Goal: Find specific page/section: Find specific page/section

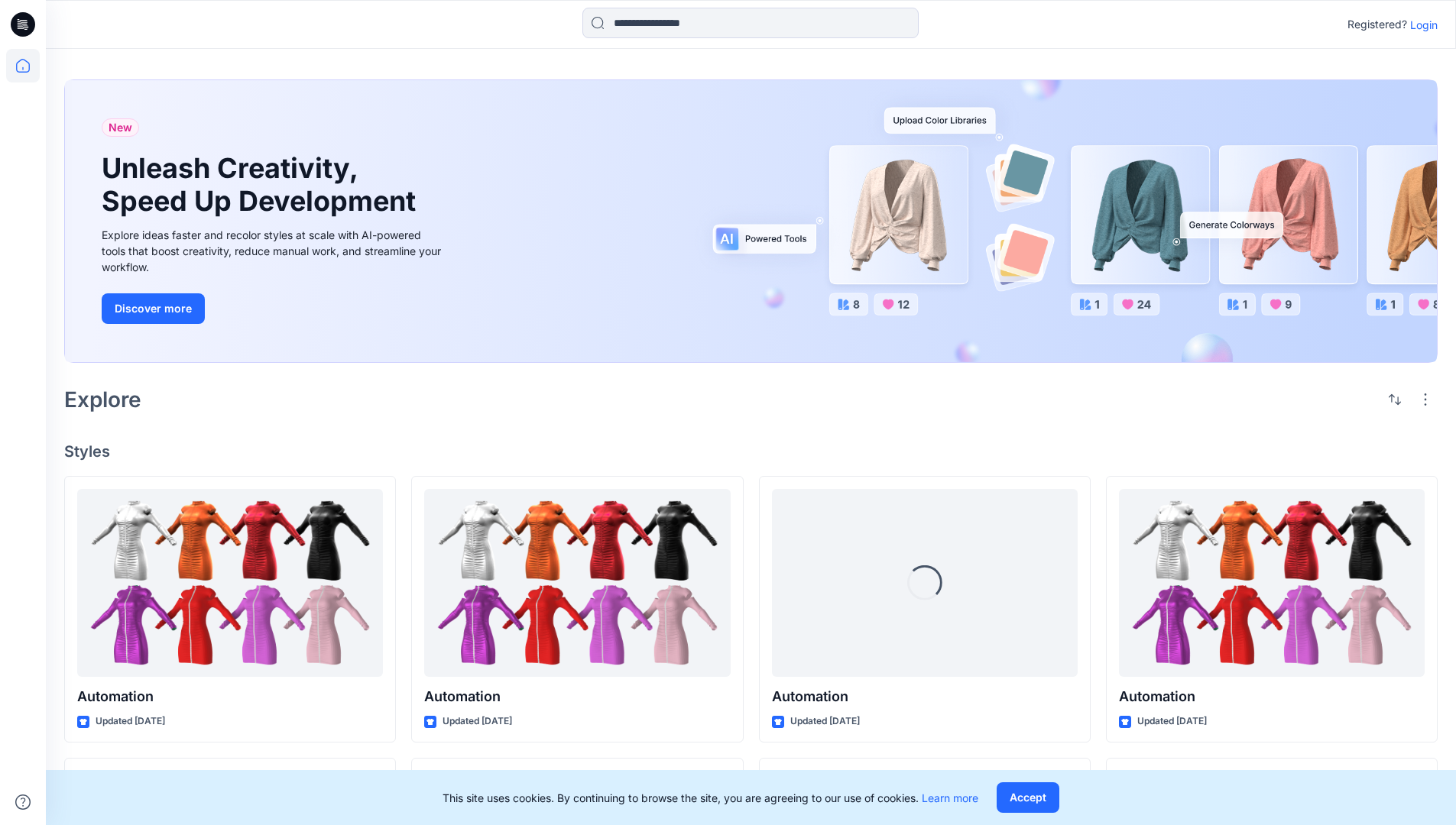
click at [1420, 25] on p "Login" at bounding box center [1424, 24] width 28 height 16
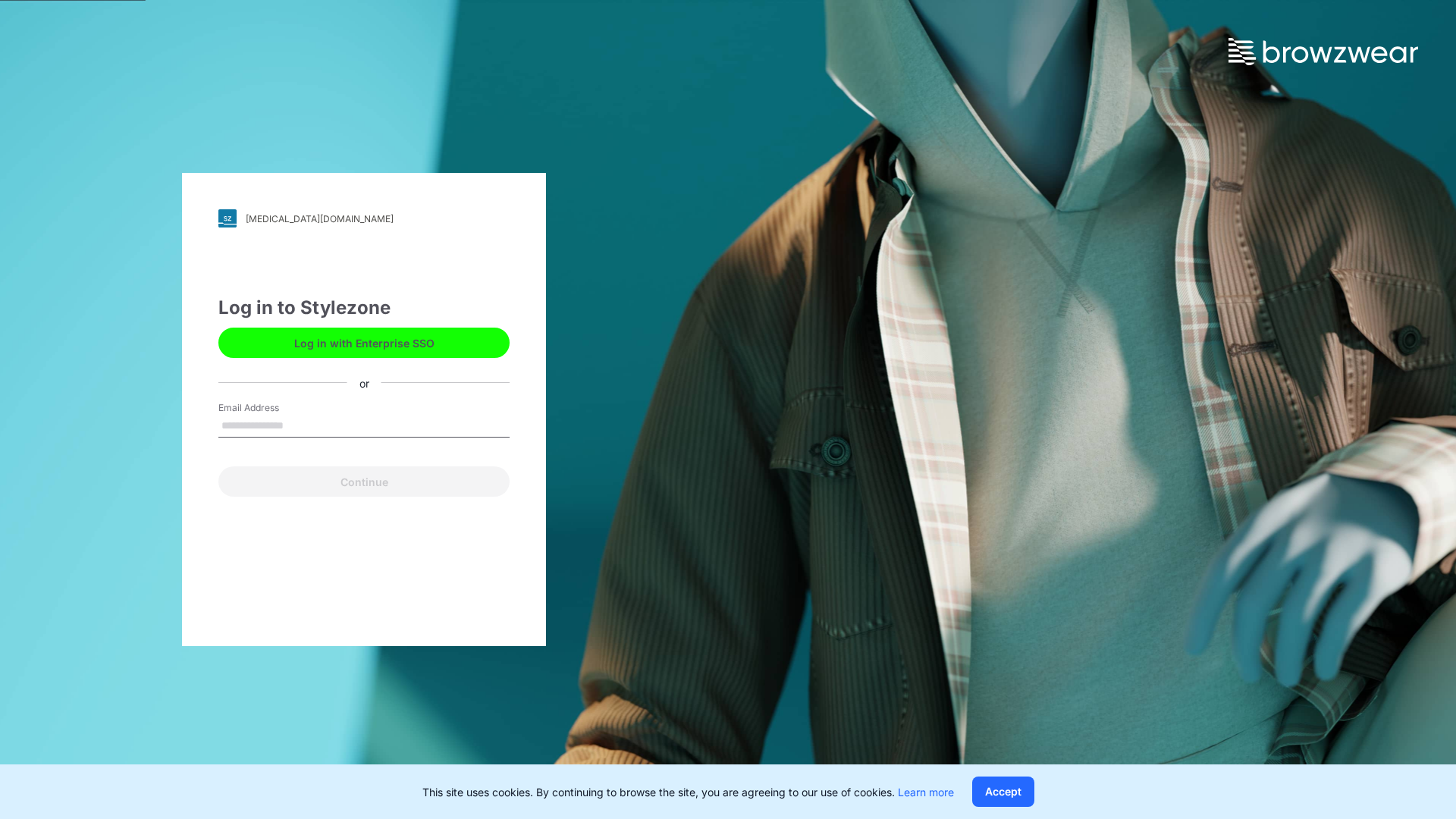
click at [300, 425] on input "Email Address" at bounding box center [364, 426] width 291 height 23
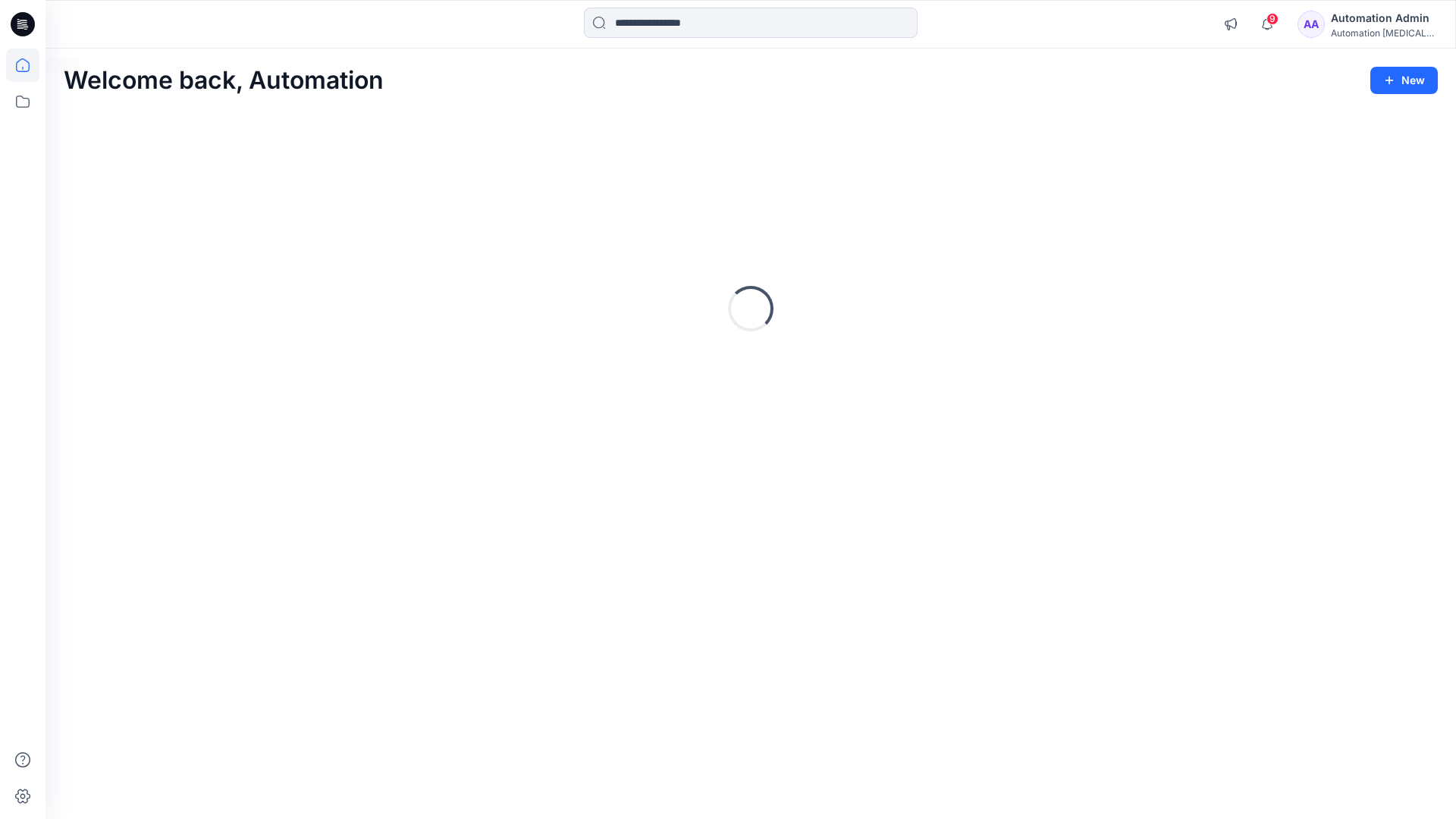
click at [29, 66] on icon at bounding box center [22, 65] width 14 height 14
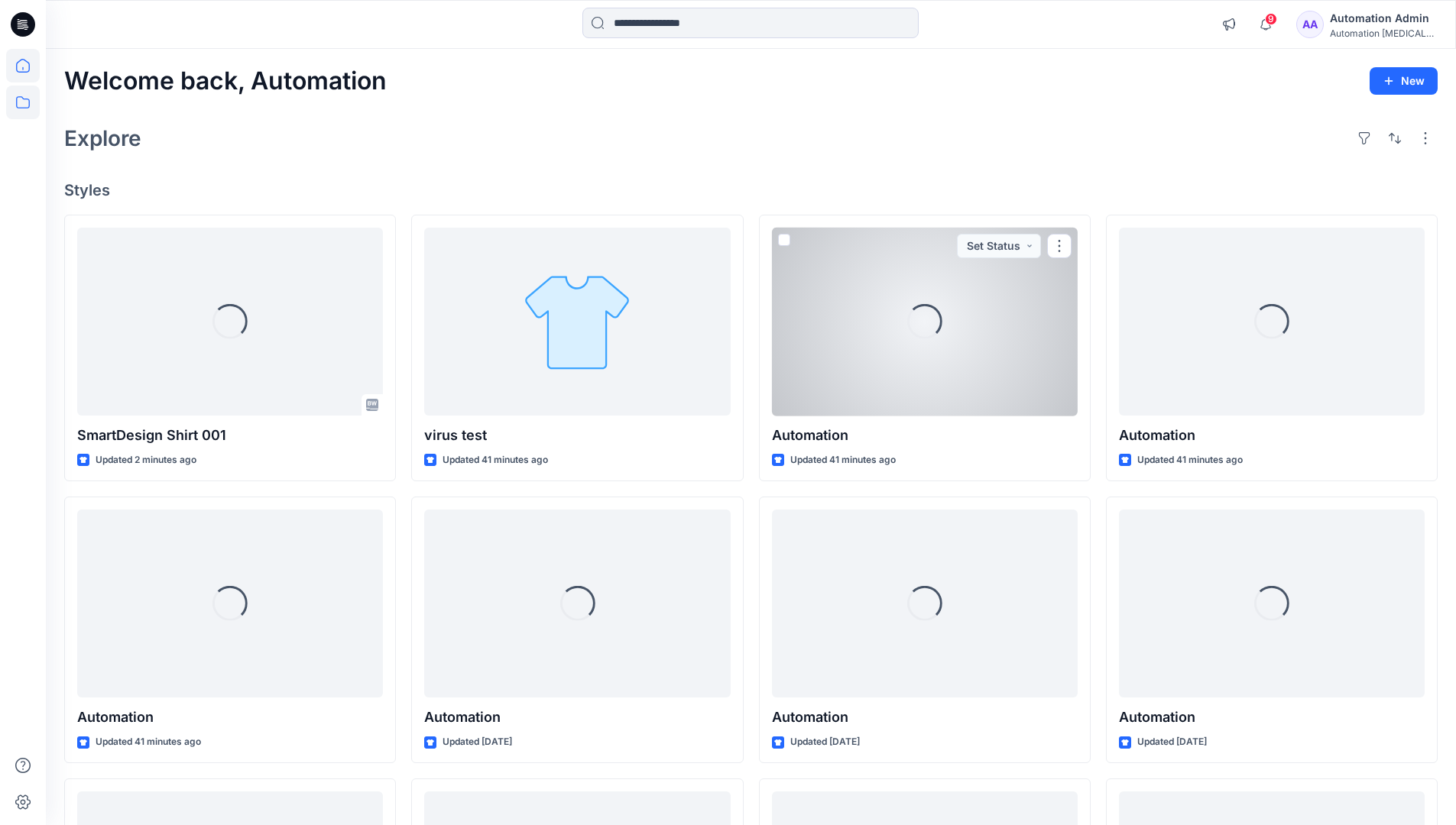
click at [20, 103] on icon at bounding box center [23, 102] width 34 height 34
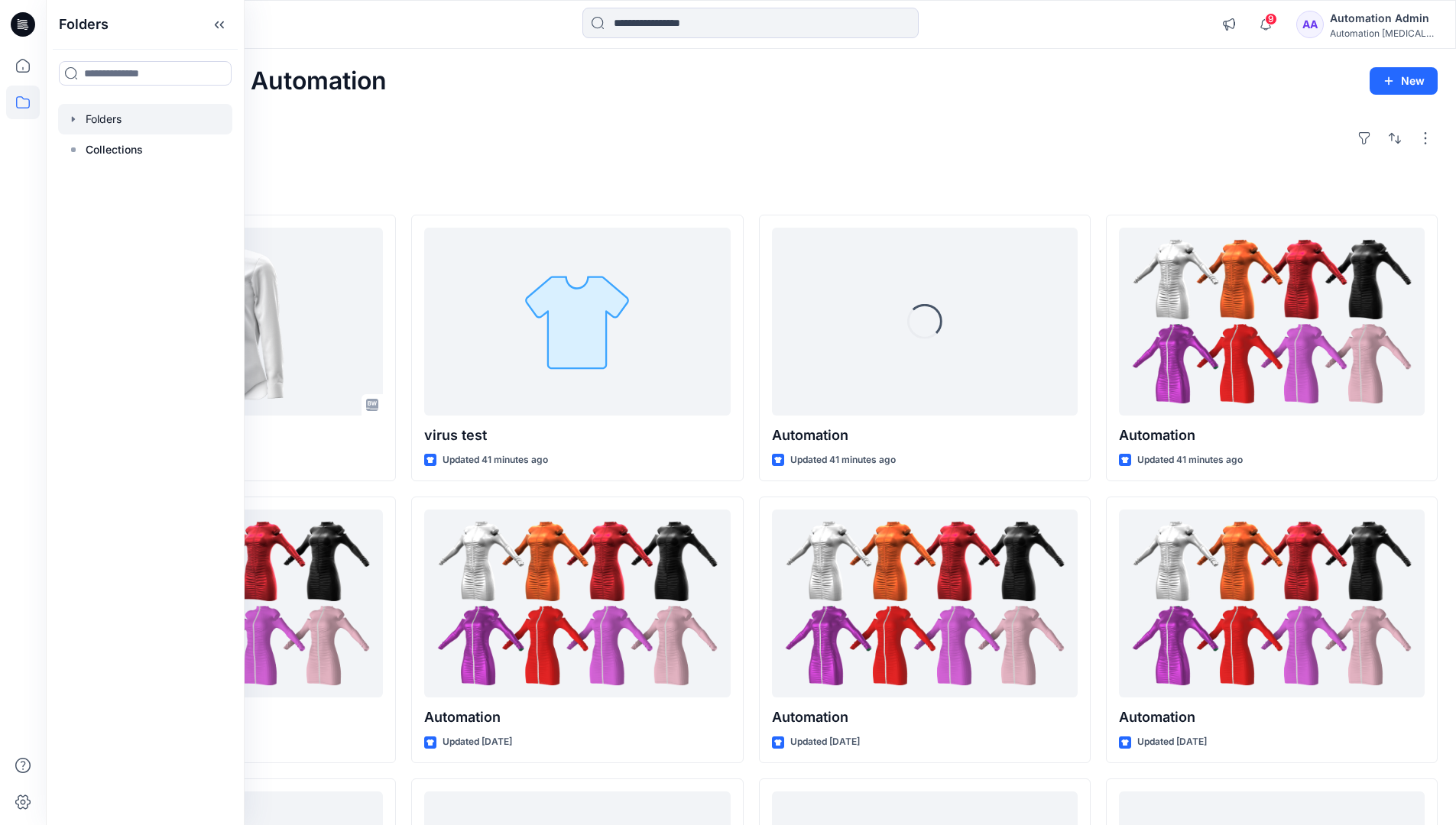
click at [108, 121] on div at bounding box center [145, 118] width 174 height 30
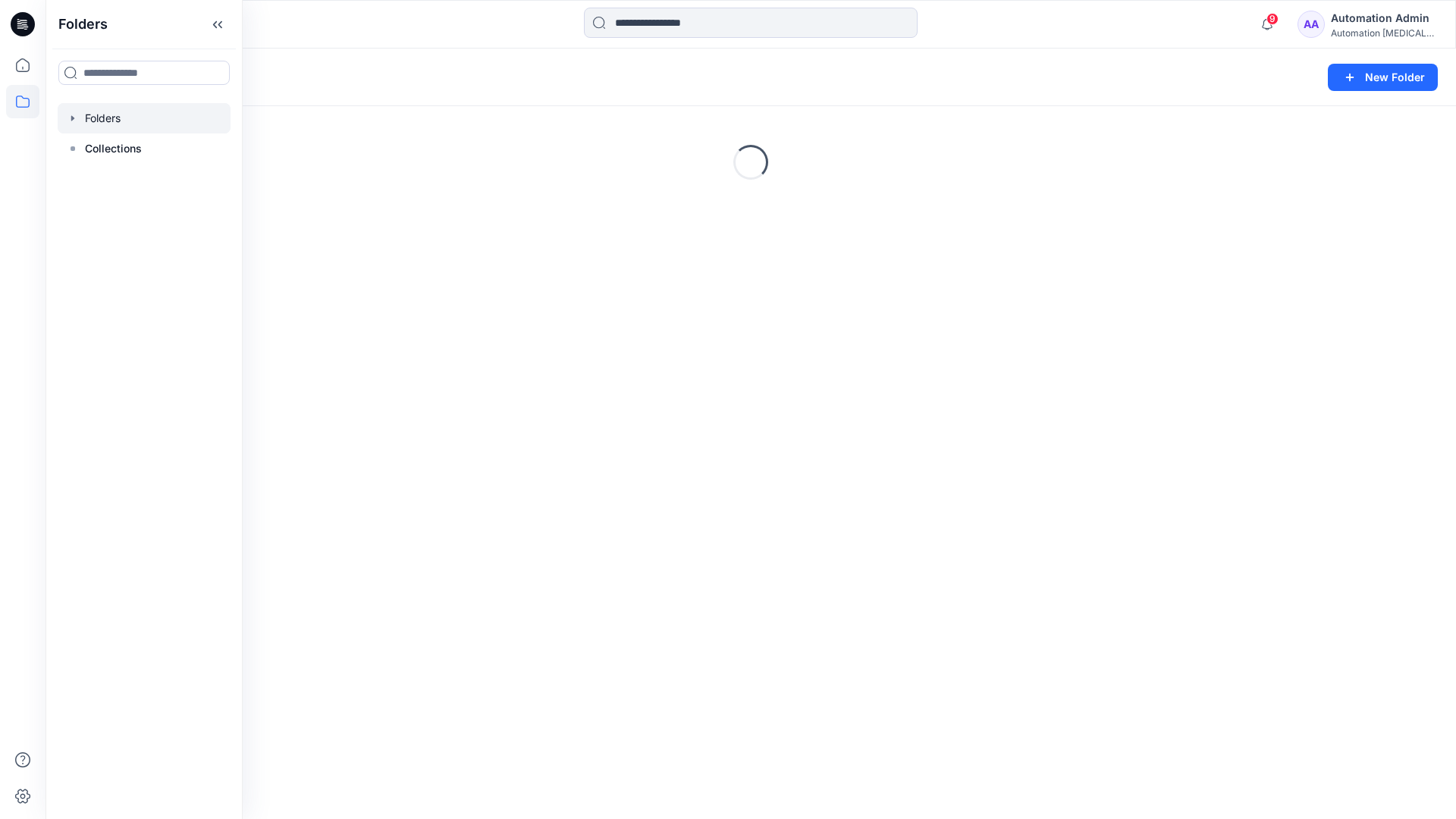
click at [596, 436] on div "Folders New Folder Loading..." at bounding box center [750, 434] width 1410 height 771
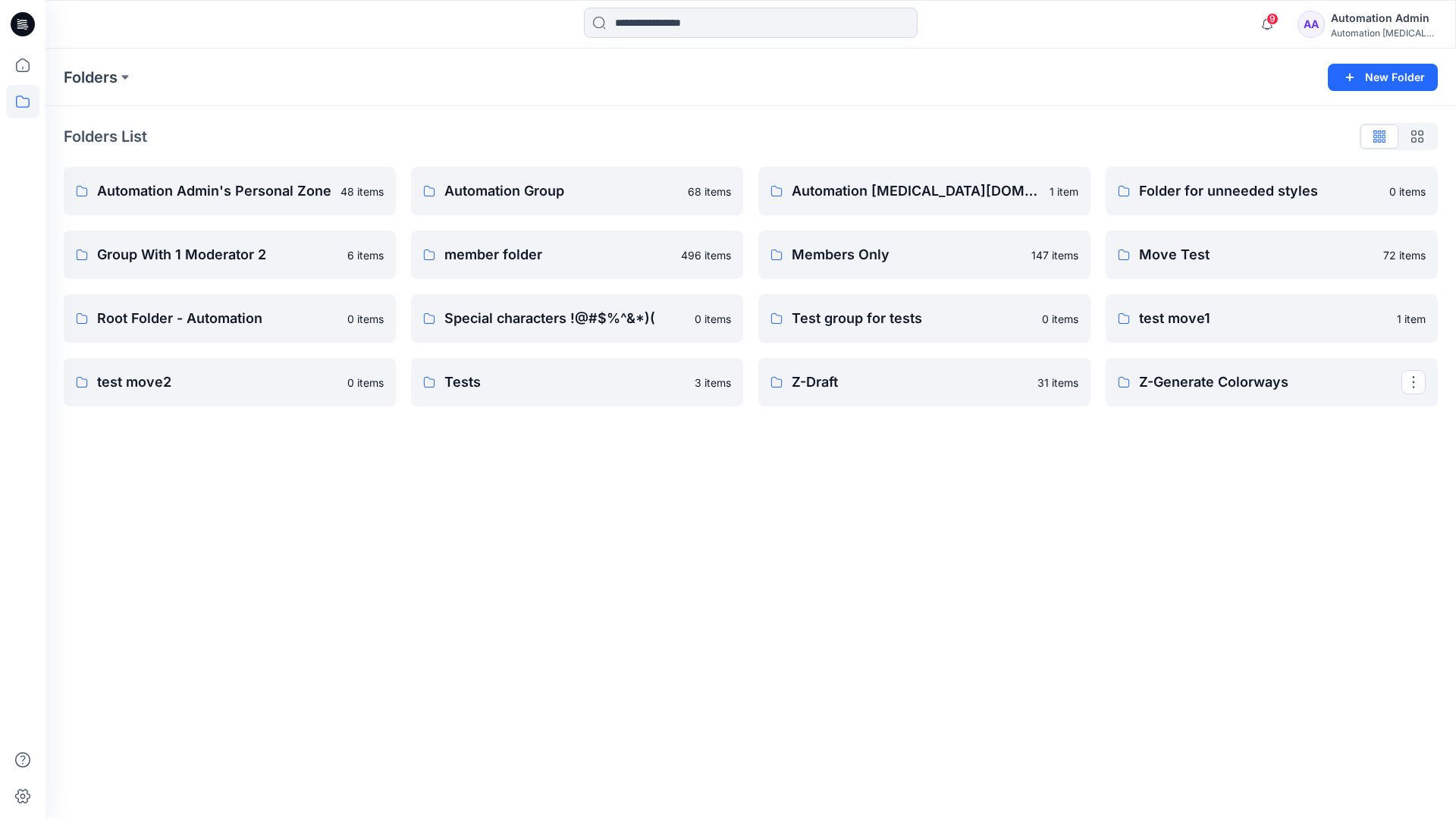
click at [1201, 391] on p "Z-Generate Colorways" at bounding box center [1270, 382] width 262 height 21
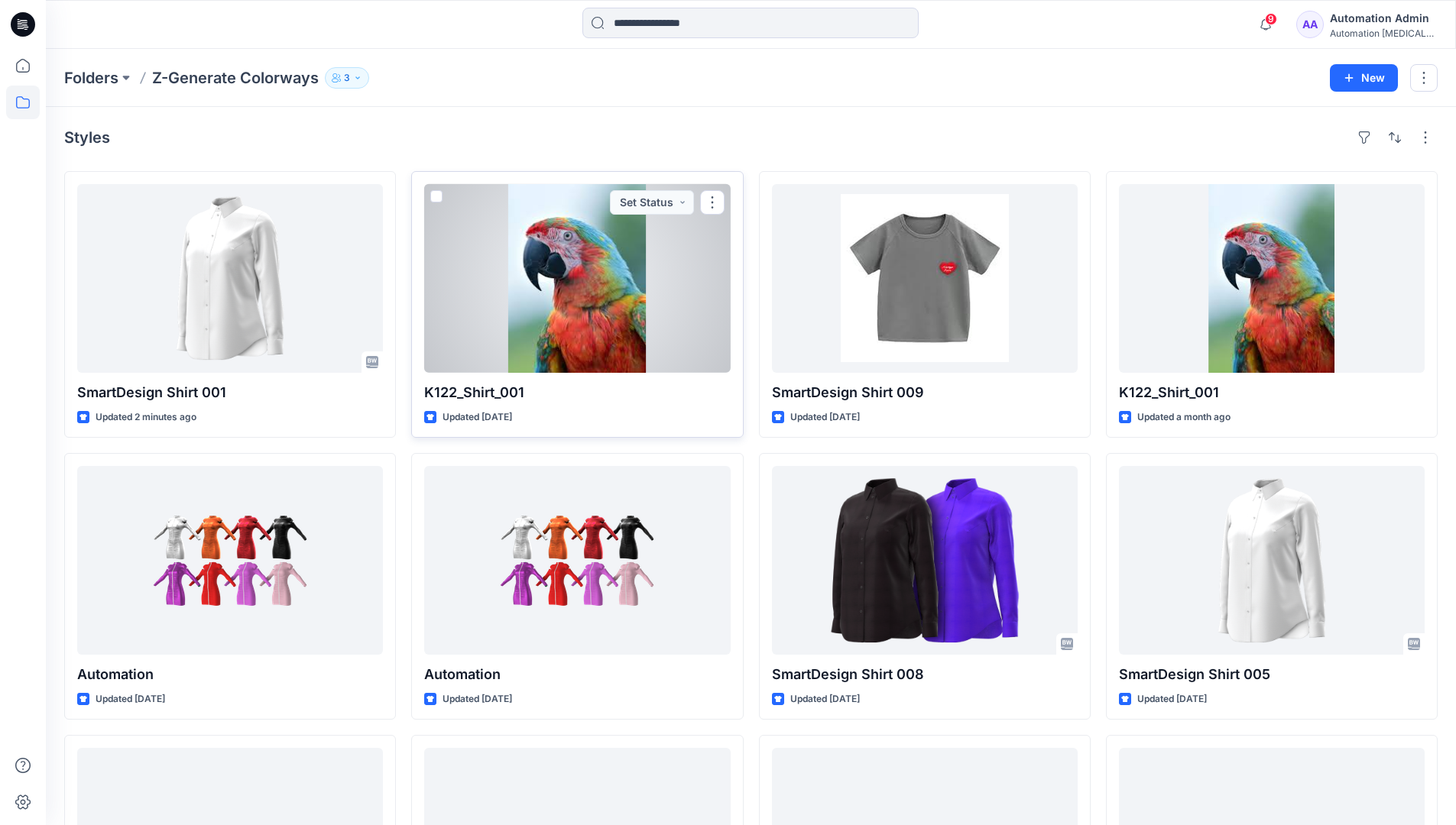
click at [437, 199] on span at bounding box center [436, 195] width 12 height 12
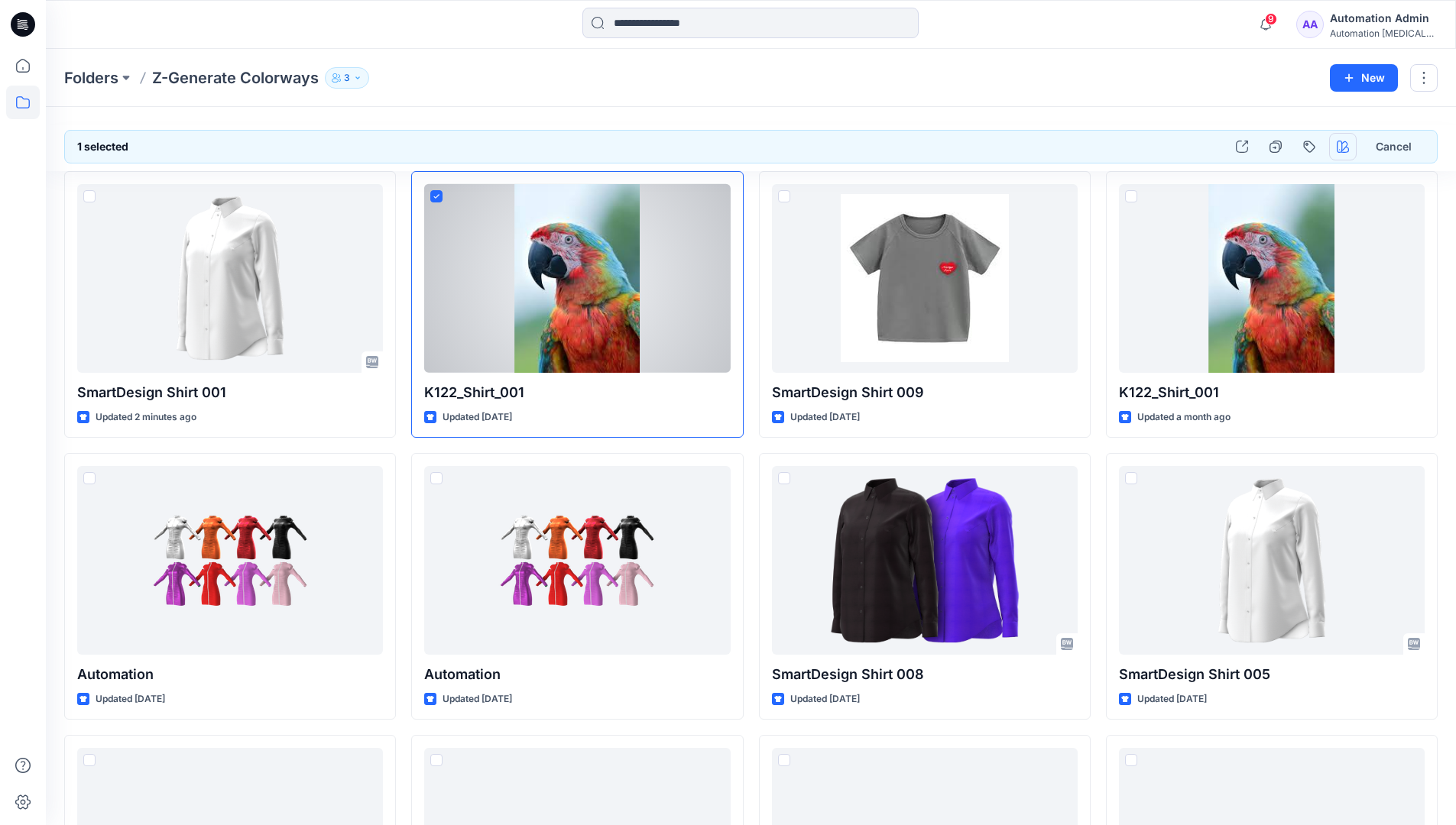
click at [1339, 149] on icon "button" at bounding box center [1342, 146] width 12 height 12
